Goal: Entertainment & Leisure: Consume media (video, audio)

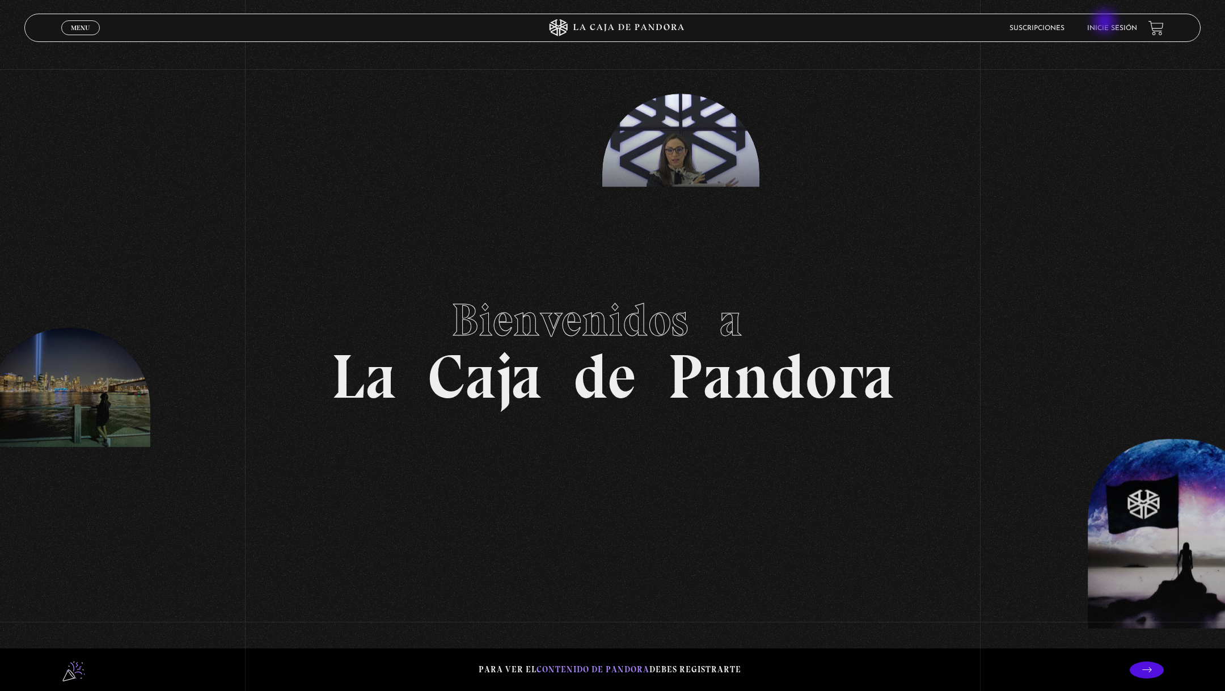
click at [1106, 23] on li "Inicie sesión" at bounding box center [1112, 28] width 50 height 18
click at [1111, 28] on link "Inicie sesión" at bounding box center [1112, 28] width 50 height 7
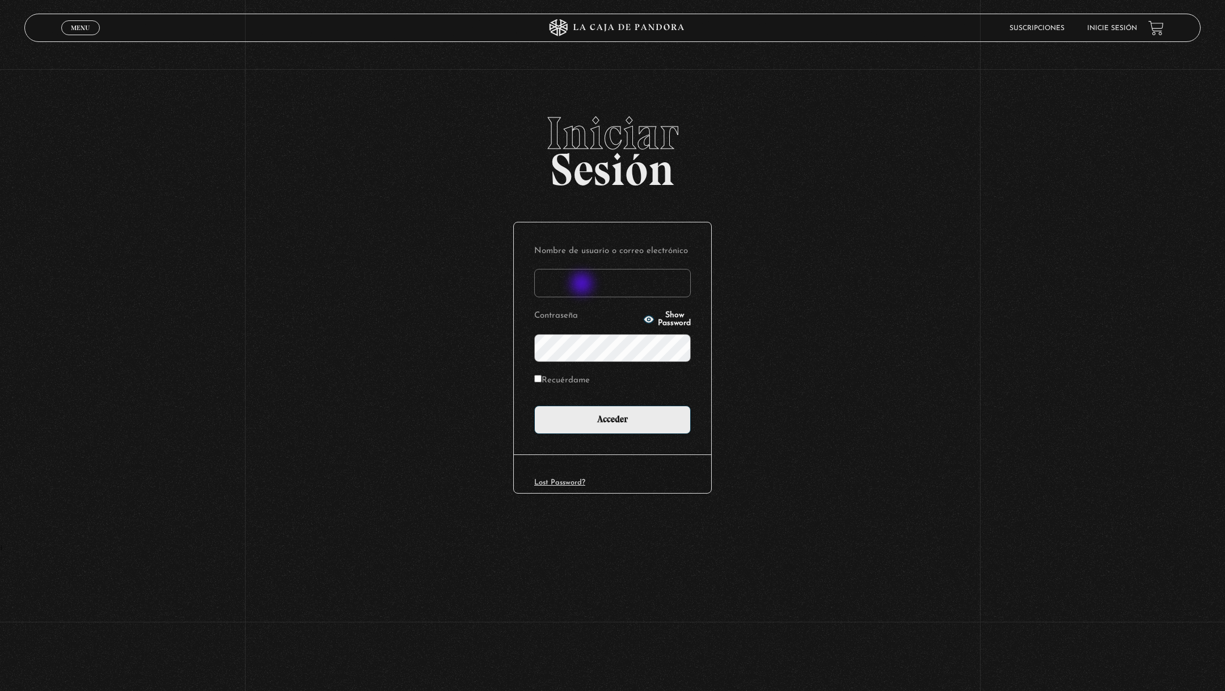
click at [583, 285] on input "Nombre de usuario o correo electrónico" at bounding box center [612, 283] width 156 height 28
type input "[EMAIL_ADDRESS][DOMAIN_NAME]"
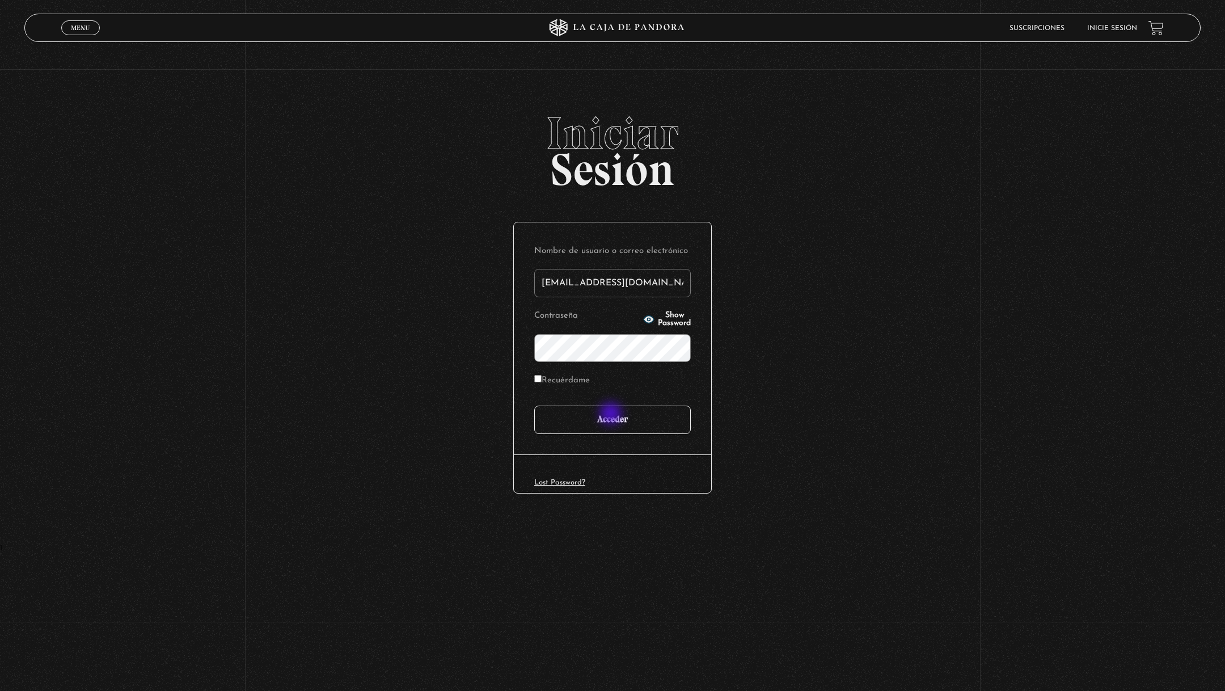
click at [612, 415] on input "Acceder" at bounding box center [612, 419] width 156 height 28
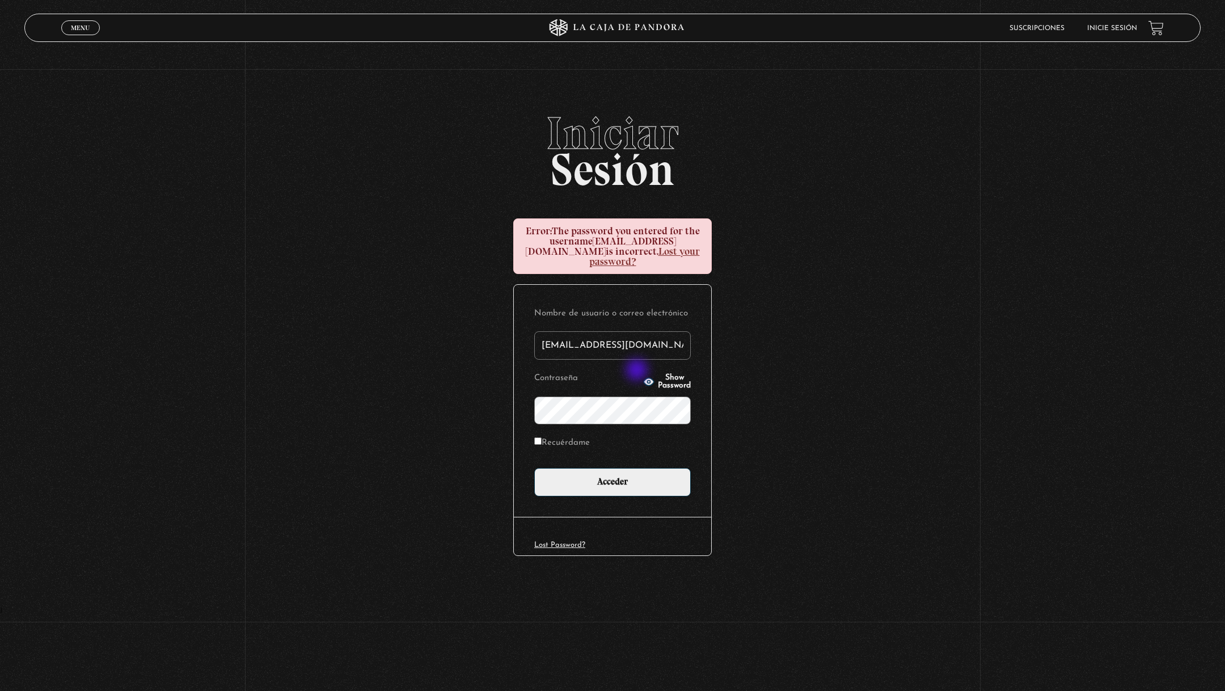
click at [658, 374] on span "Show Password" at bounding box center [674, 382] width 33 height 16
click at [603, 477] on input "Acceder" at bounding box center [612, 482] width 156 height 28
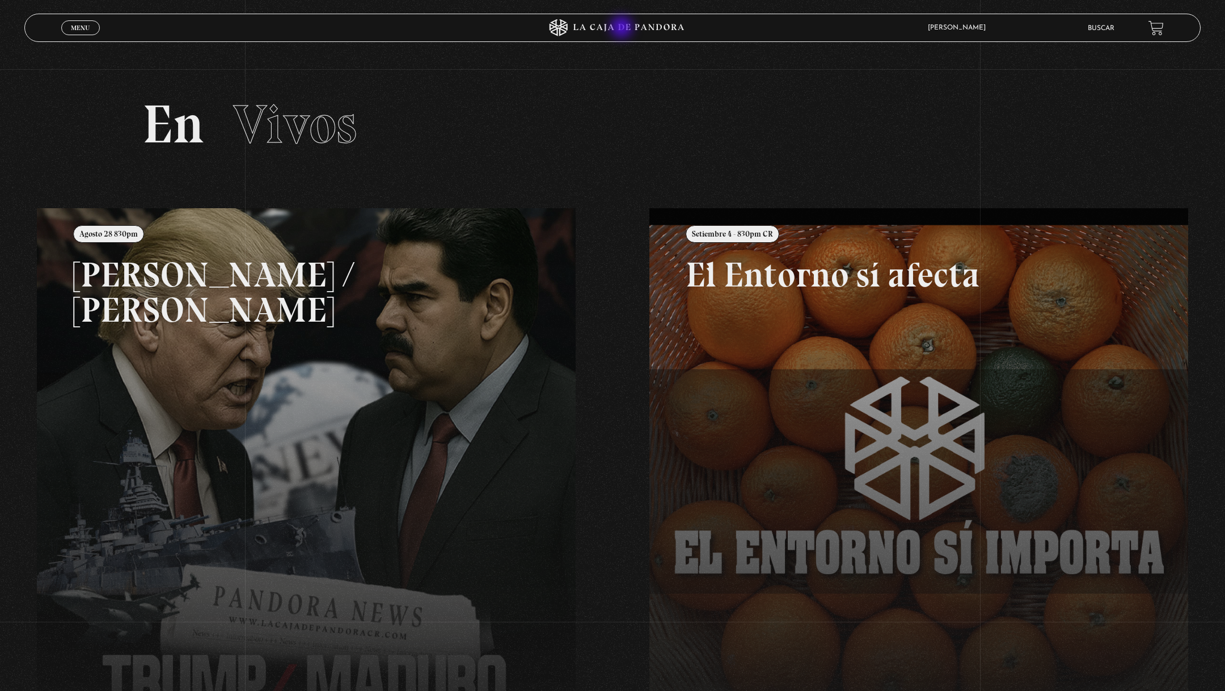
click at [623, 26] on icon at bounding box center [628, 27] width 111 height 7
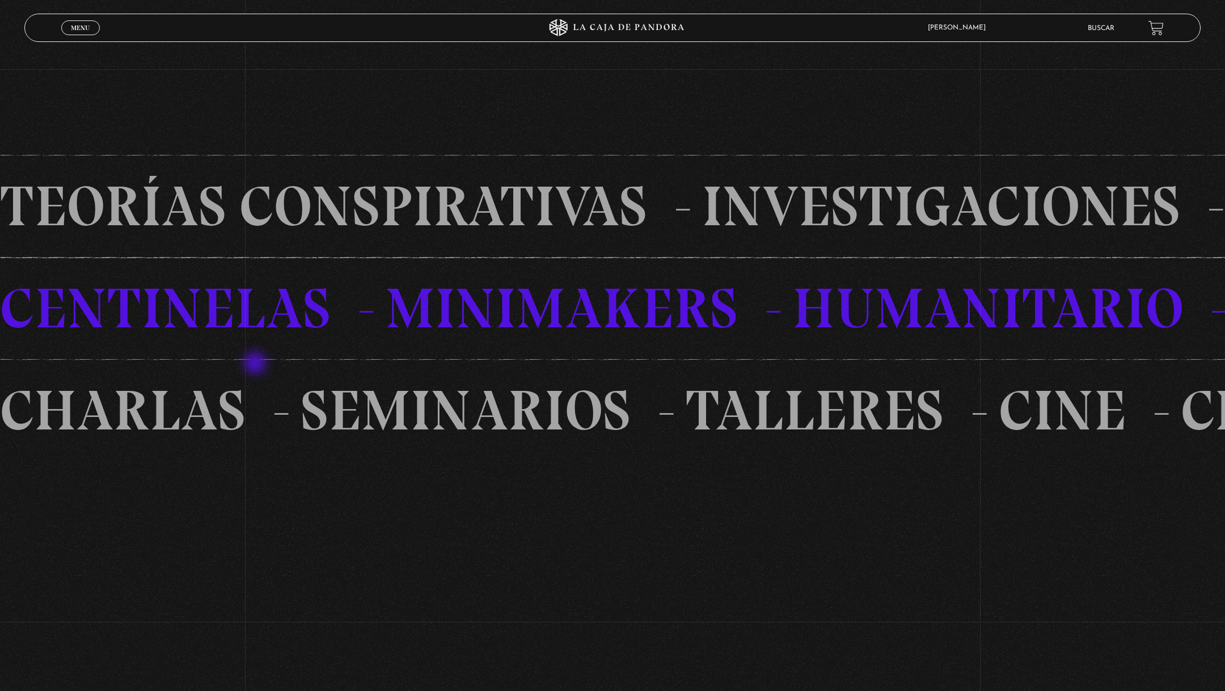
scroll to position [1441, 0]
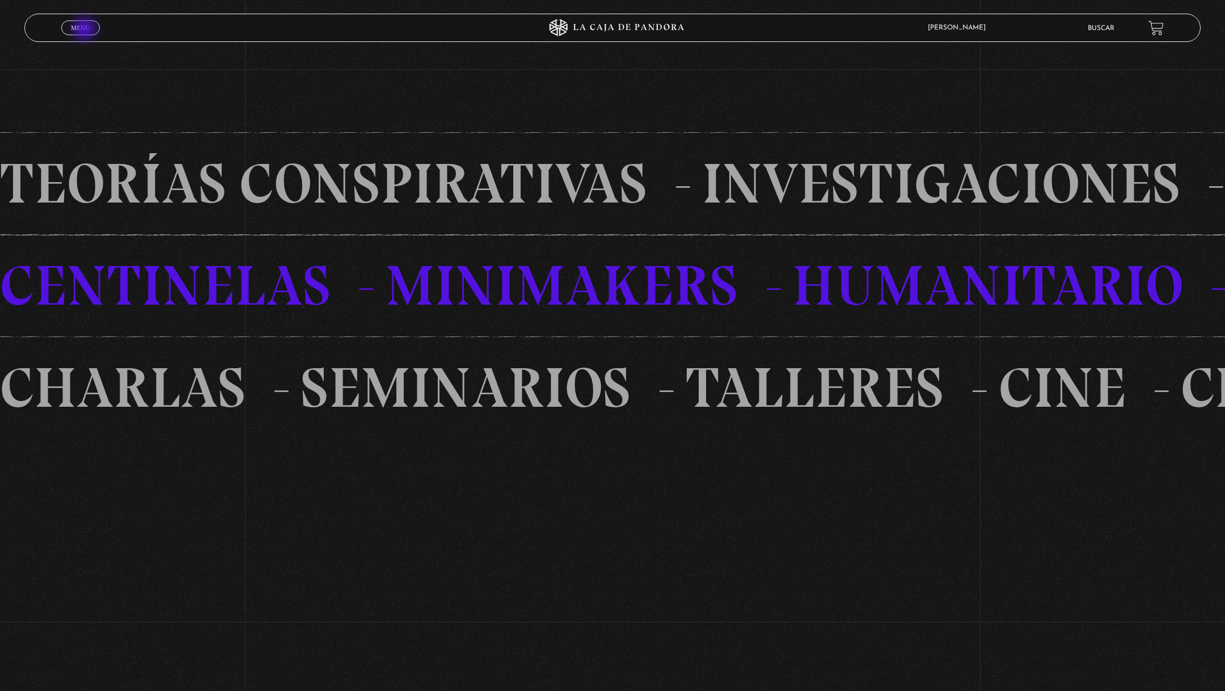
click at [86, 30] on span "Menu" at bounding box center [80, 27] width 19 height 7
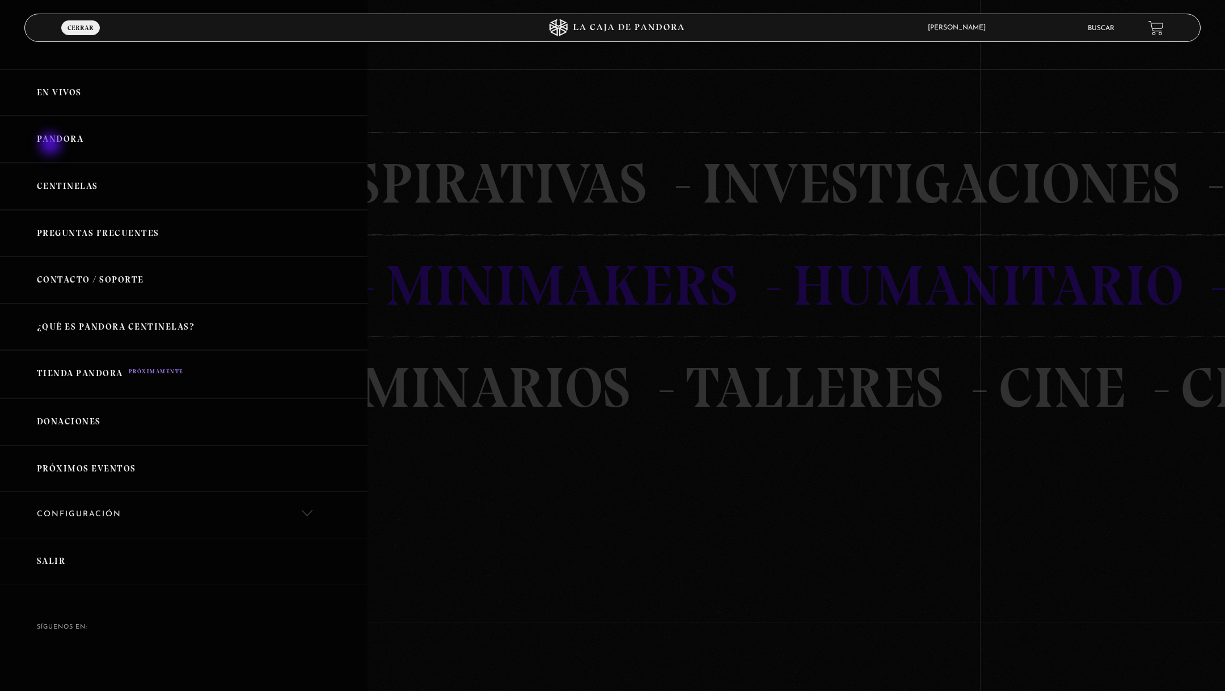
click at [52, 145] on link "Pandora" at bounding box center [183, 139] width 367 height 47
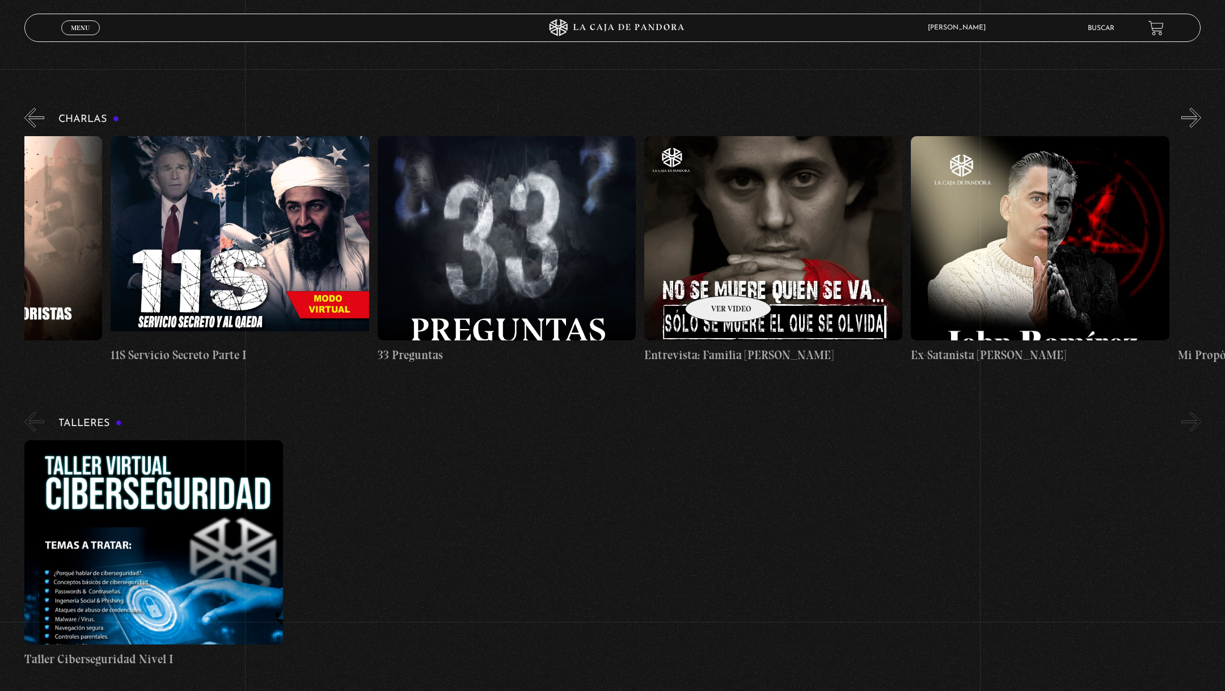
scroll to position [0, 667]
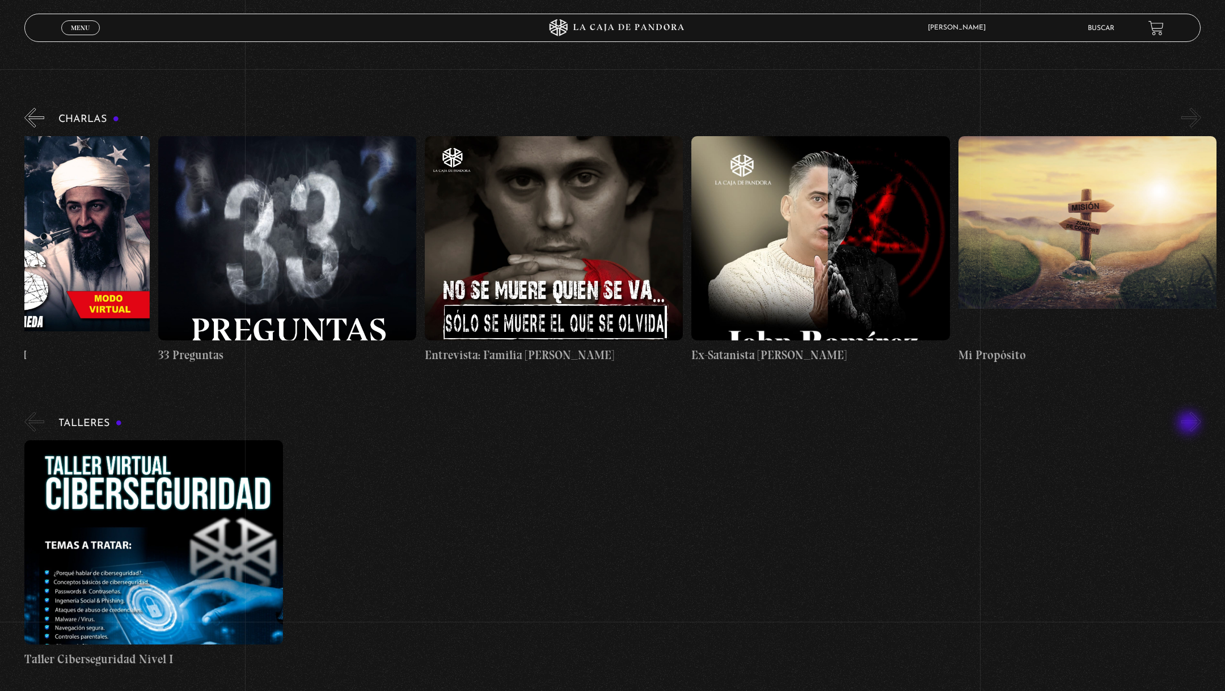
click at [1189, 423] on button "»" at bounding box center [1191, 422] width 20 height 20
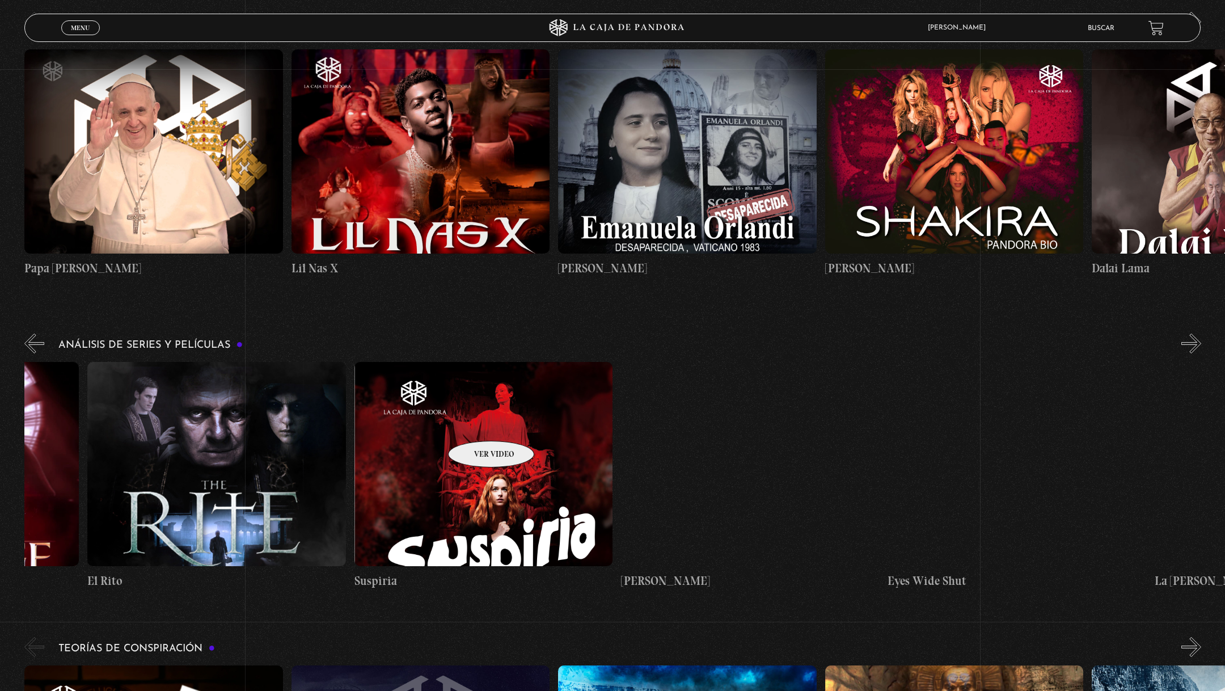
scroll to position [0, 2339]
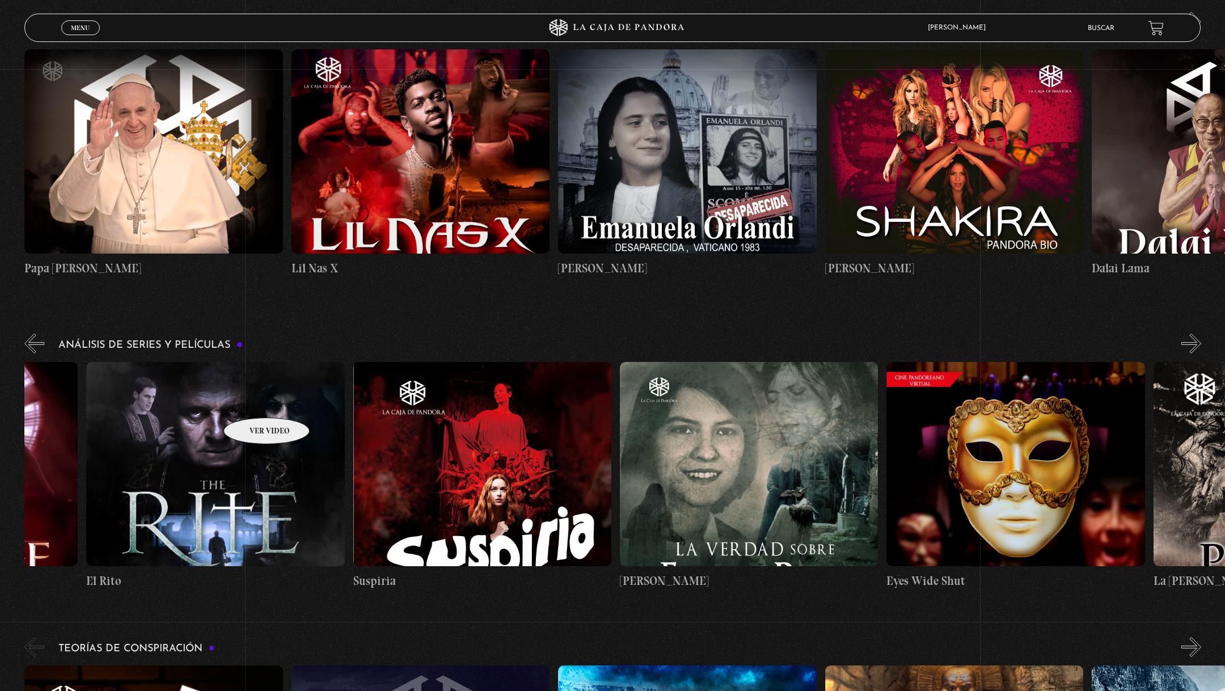
click at [252, 400] on figure at bounding box center [215, 464] width 258 height 204
